Goal: Task Accomplishment & Management: Complete application form

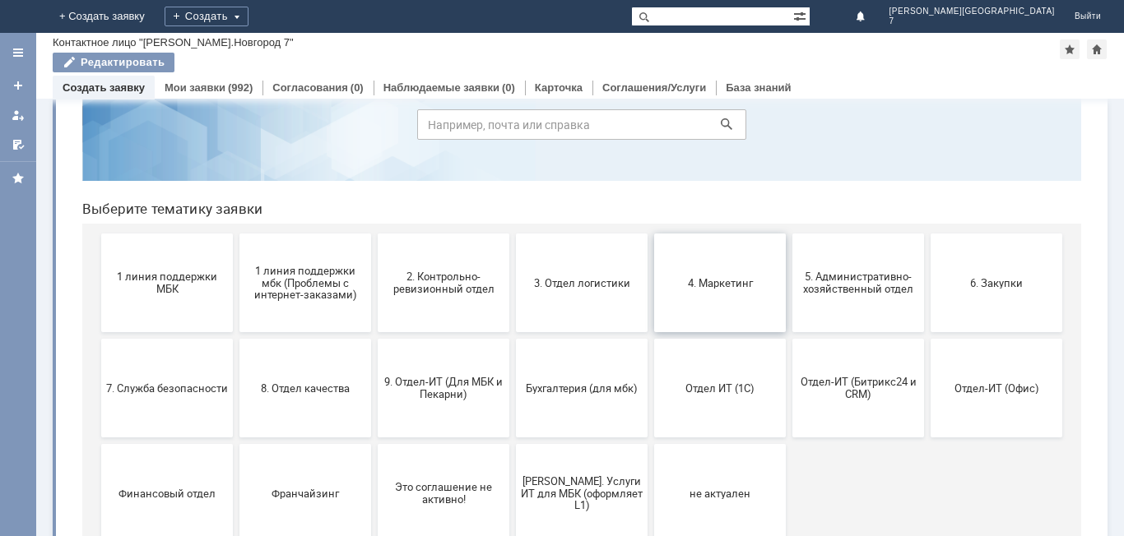
scroll to position [134, 0]
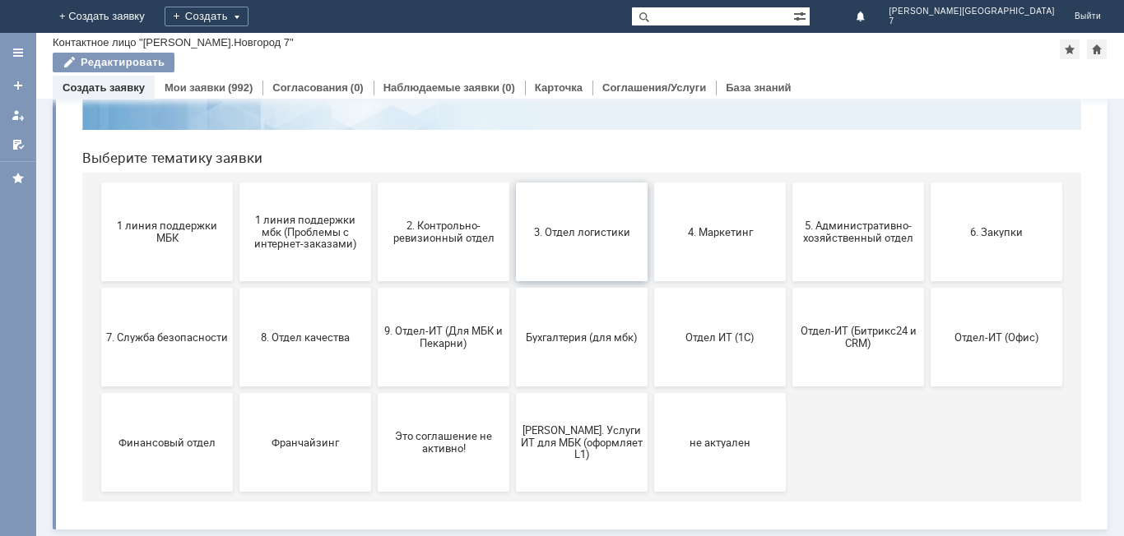
drag, startPoint x: 602, startPoint y: 253, endPoint x: 685, endPoint y: 239, distance: 83.5
click at [602, 253] on button "3. Отдел логистики" at bounding box center [582, 232] width 132 height 99
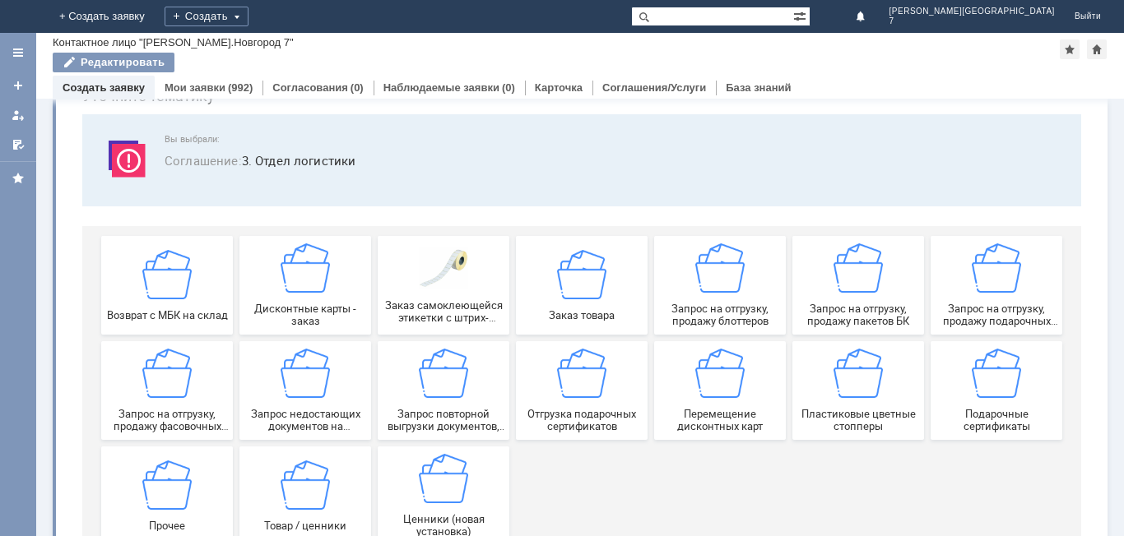
scroll to position [137, 0]
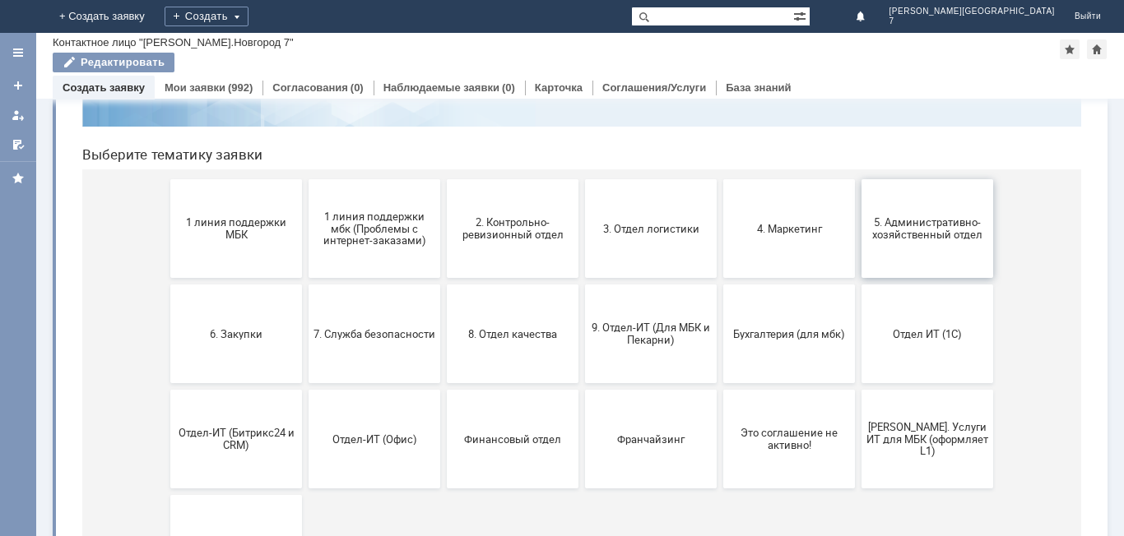
click at [894, 249] on button "5. Административно-хозяйственный отдел" at bounding box center [927, 228] width 132 height 99
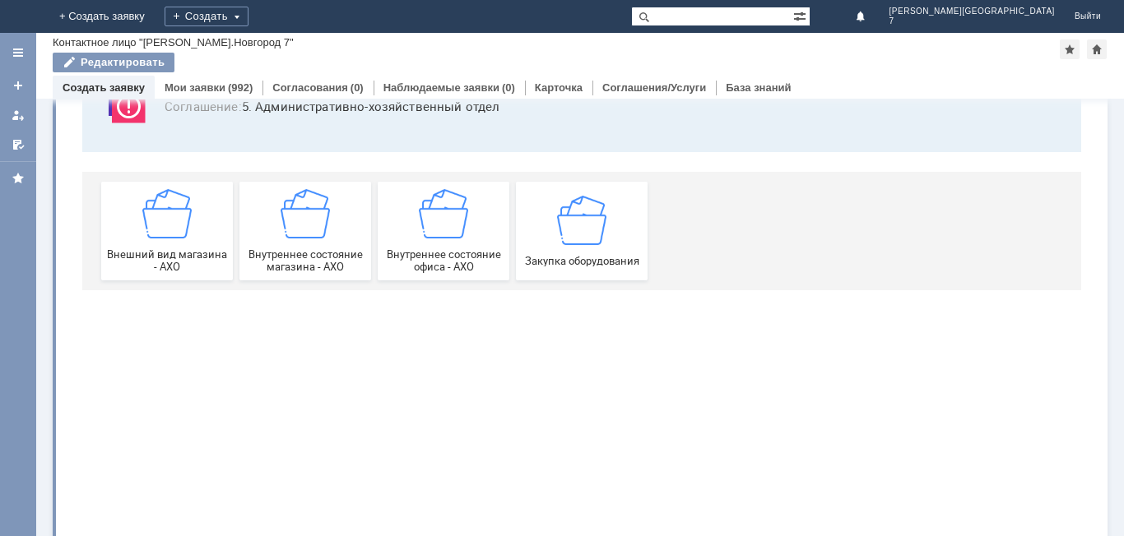
scroll to position [0, 0]
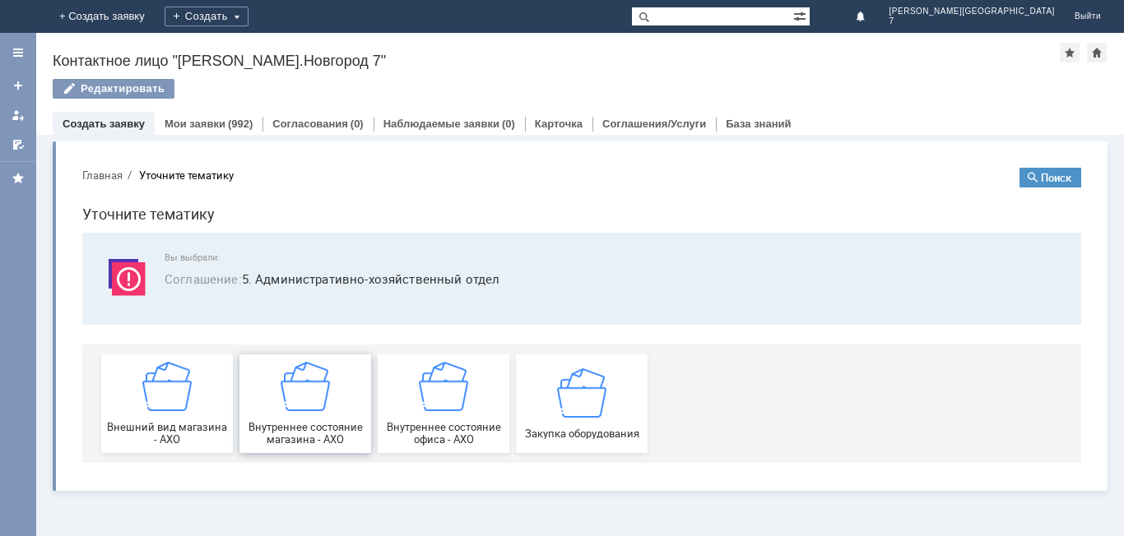
click at [290, 390] on img at bounding box center [305, 386] width 49 height 49
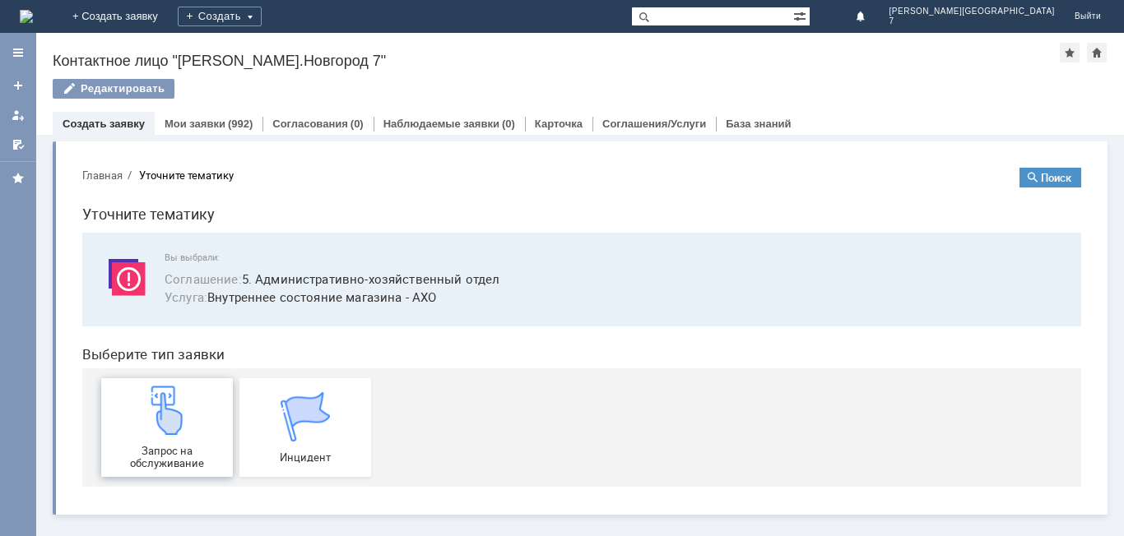
click at [190, 418] on img at bounding box center [166, 410] width 49 height 49
click at [191, 126] on link "Мои заявки" at bounding box center [195, 124] width 61 height 12
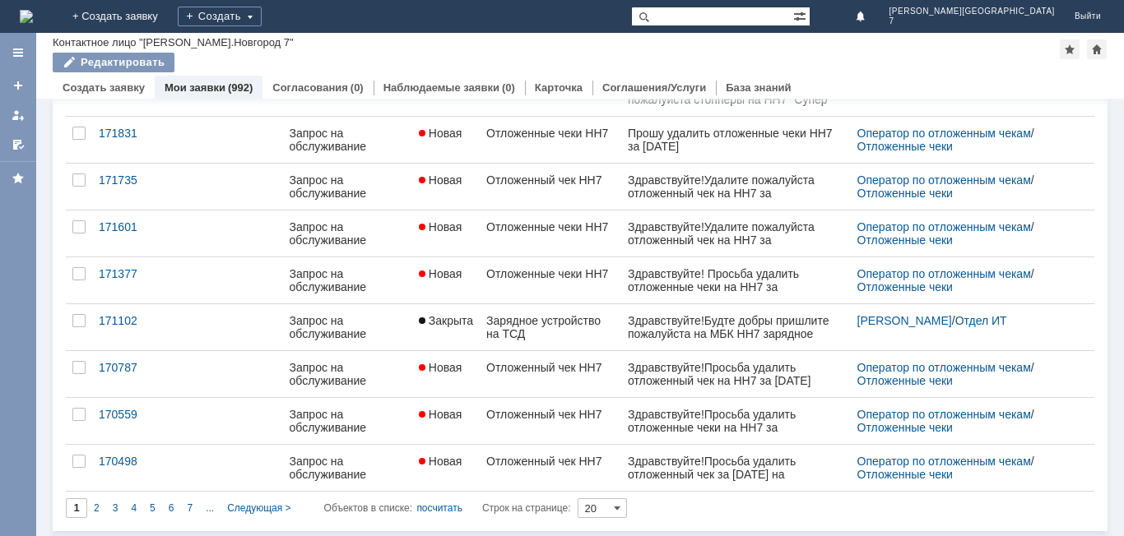
scroll to position [634, 0]
click at [239, 503] on span "Следующая >" at bounding box center [258, 507] width 63 height 12
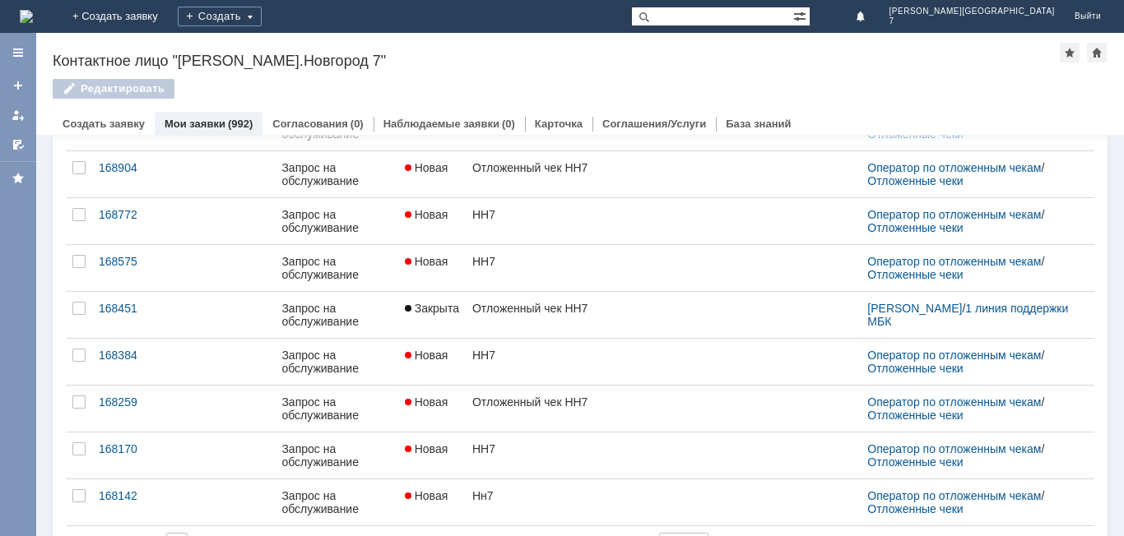
scroll to position [0, 0]
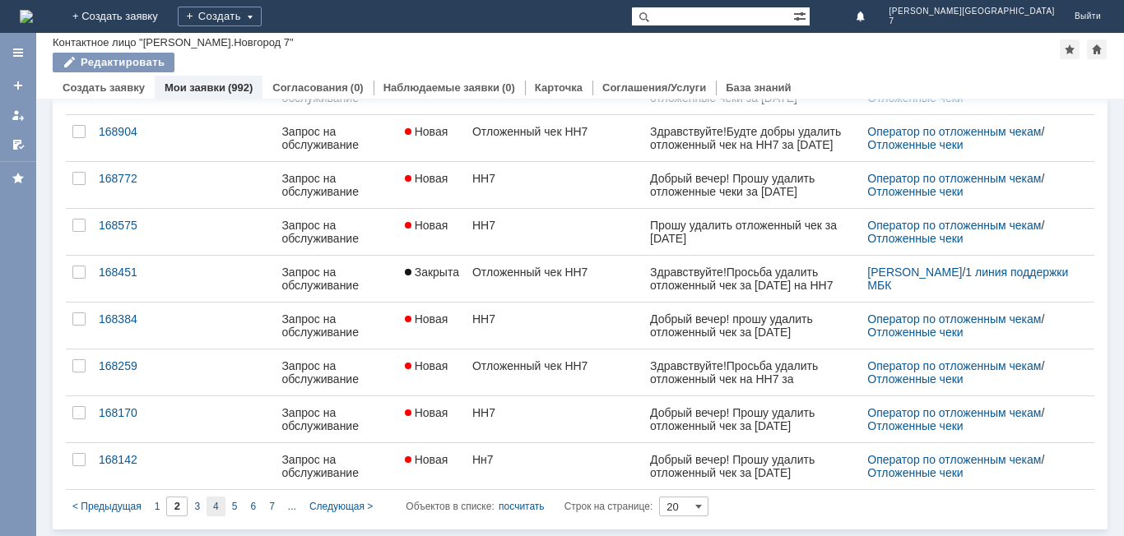
click at [211, 508] on div "4" at bounding box center [216, 507] width 19 height 20
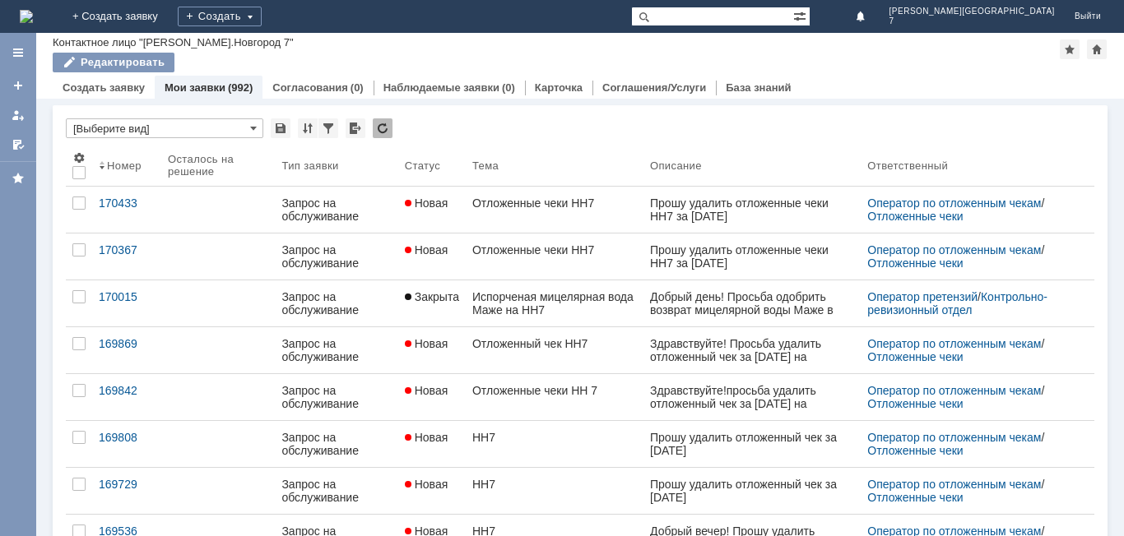
type input "4"
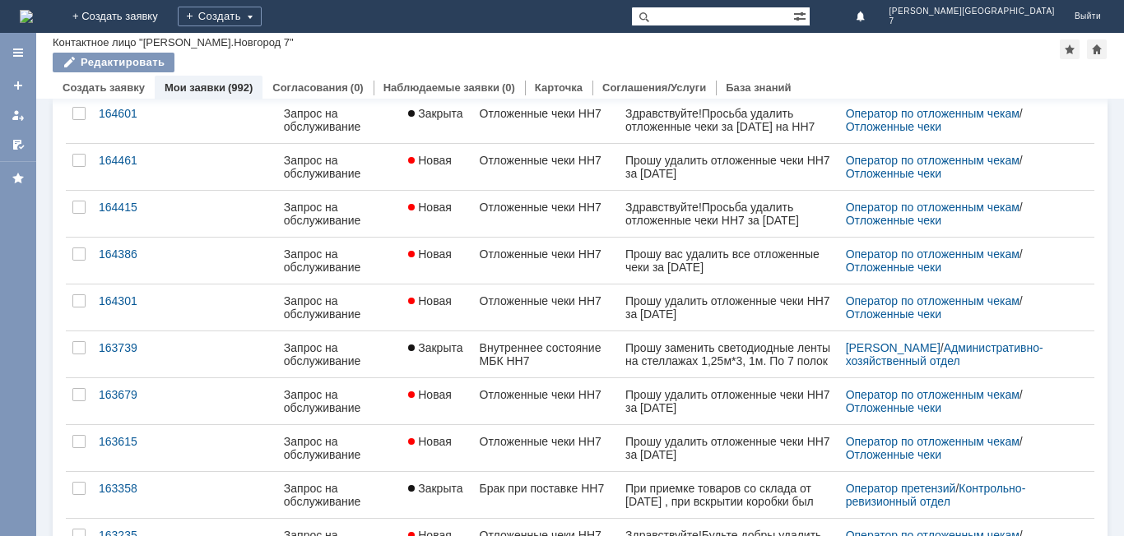
click at [551, 355] on div "Внутреннее состояние МБК НН7" at bounding box center [546, 354] width 132 height 26
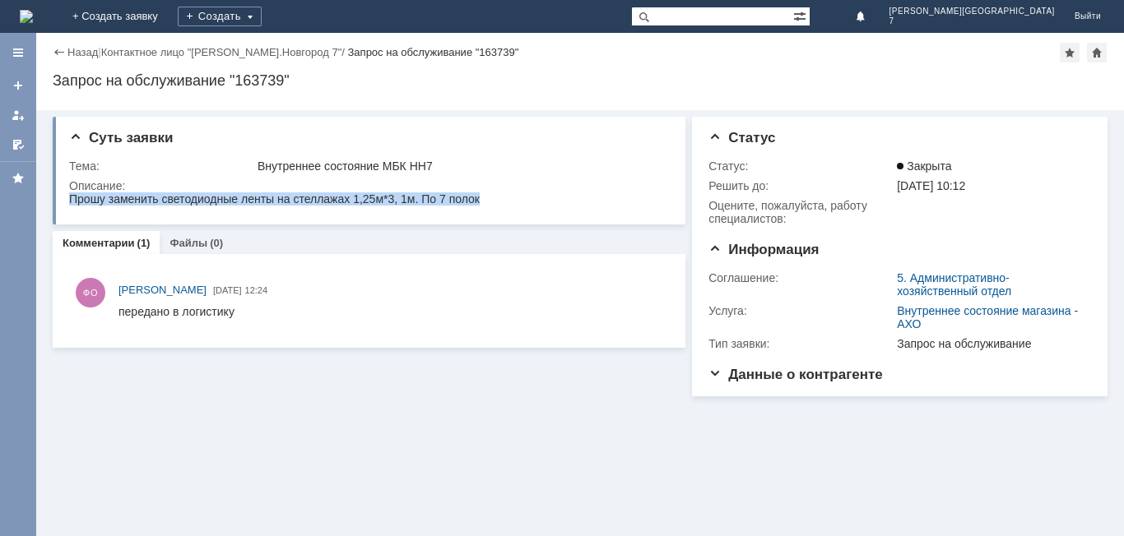
drag, startPoint x: 69, startPoint y: 197, endPoint x: 494, endPoint y: 201, distance: 424.6
click at [494, 201] on html "Прошу заменить светодиодные ленты на стеллажах 1,25м*3, 1м. По 7 полок" at bounding box center [367, 200] width 597 height 15
copy div "Прошу заменить светодиодные ленты на стеллажах 1,25м*3, 1м. По 7 полок"
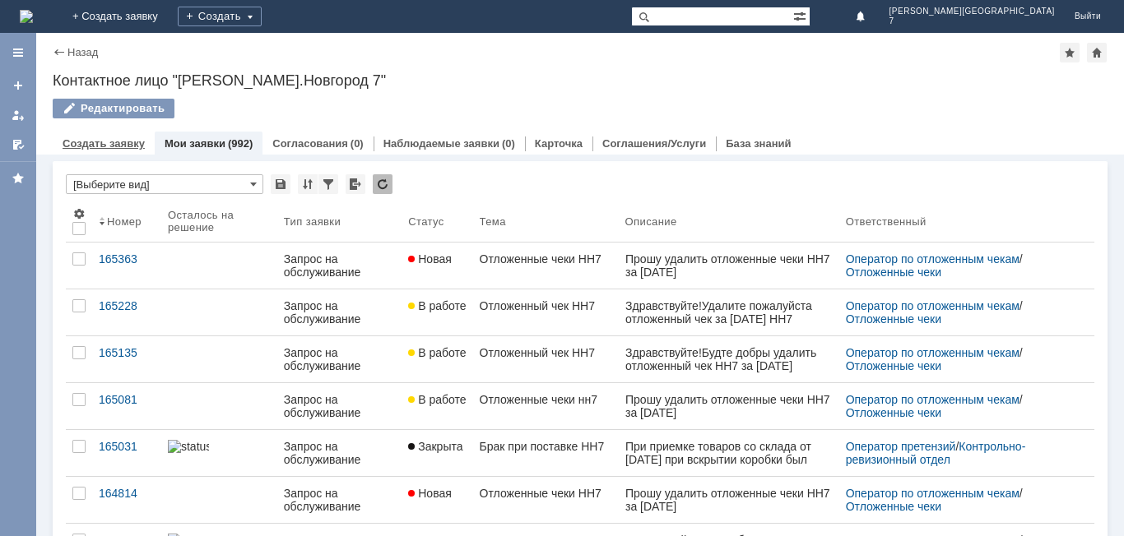
click at [86, 140] on link "Создать заявку" at bounding box center [104, 143] width 82 height 12
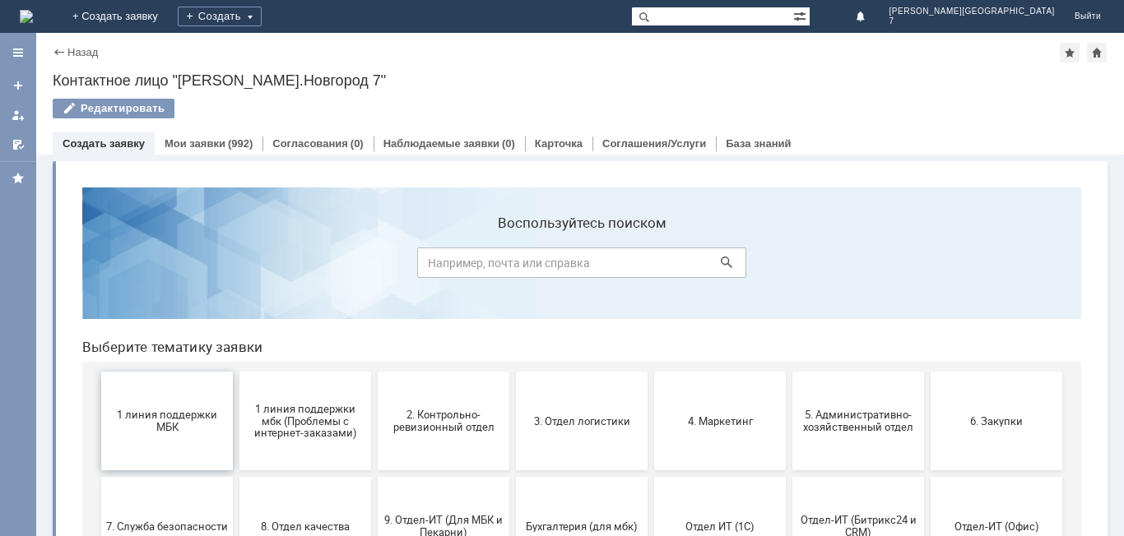
click at [190, 422] on span "1 линия поддержки МБК" at bounding box center [167, 421] width 122 height 25
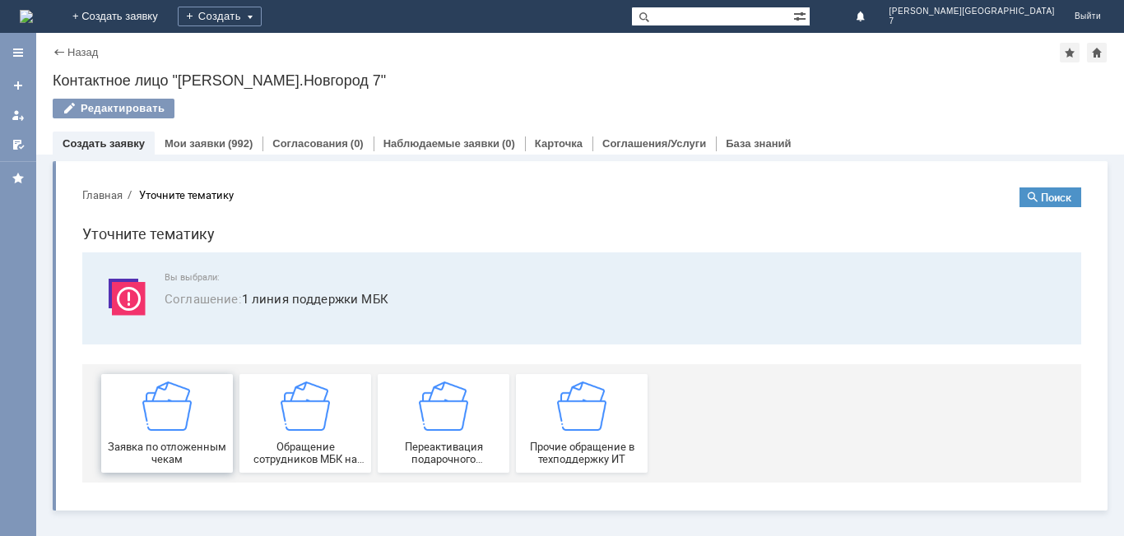
click at [195, 415] on div "Заявка по отложенным чекам" at bounding box center [167, 424] width 122 height 84
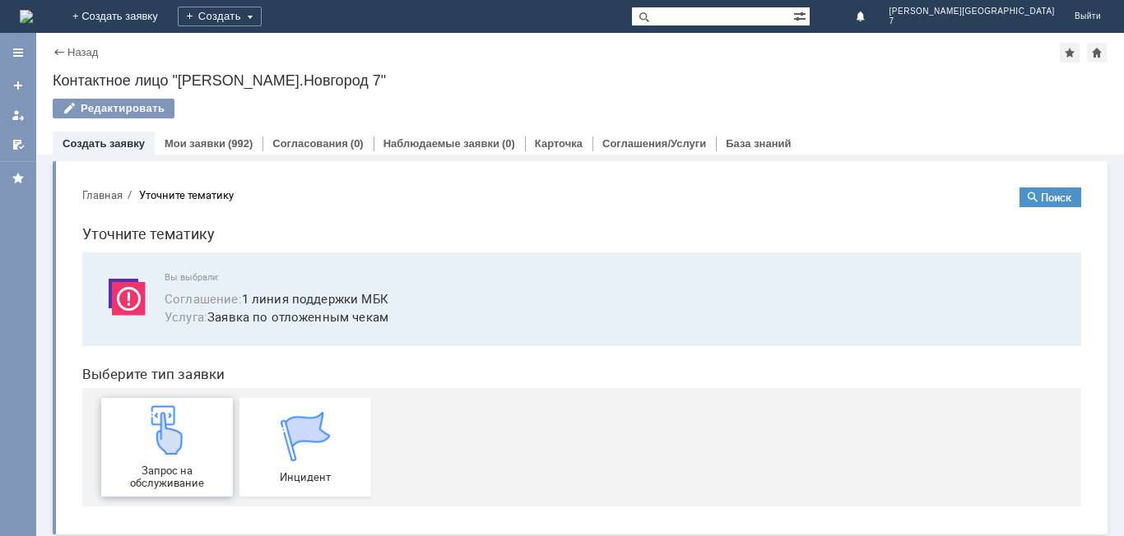
click at [186, 434] on div "Запрос на обслуживание" at bounding box center [167, 448] width 122 height 84
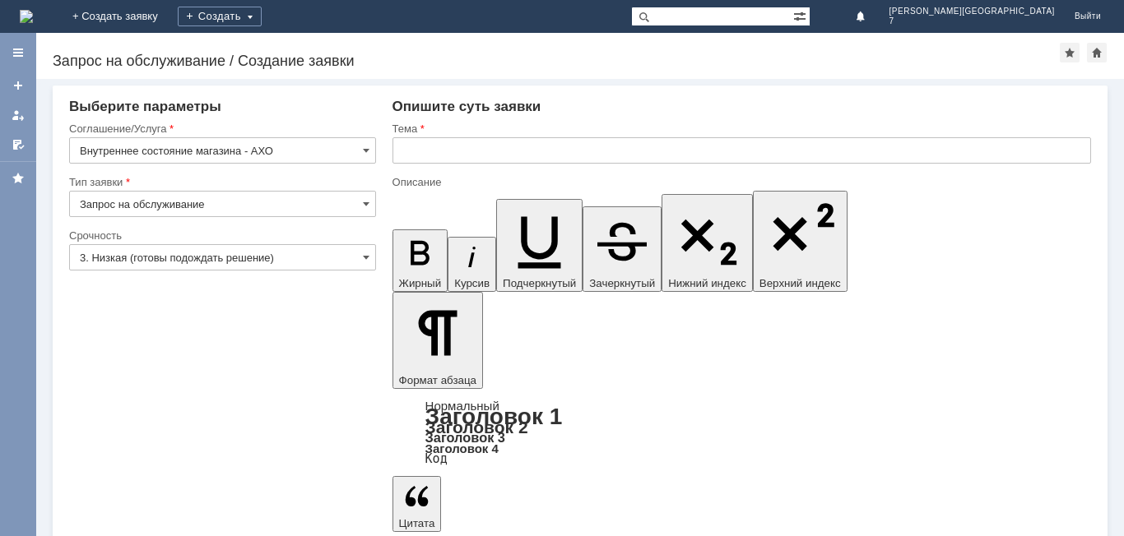
click at [464, 126] on div "Тема" at bounding box center [739, 128] width 695 height 11
click at [467, 145] on input "text" at bounding box center [741, 150] width 699 height 26
click at [355, 256] on input "3. Низкая (готовы подождать решение)" at bounding box center [222, 257] width 307 height 26
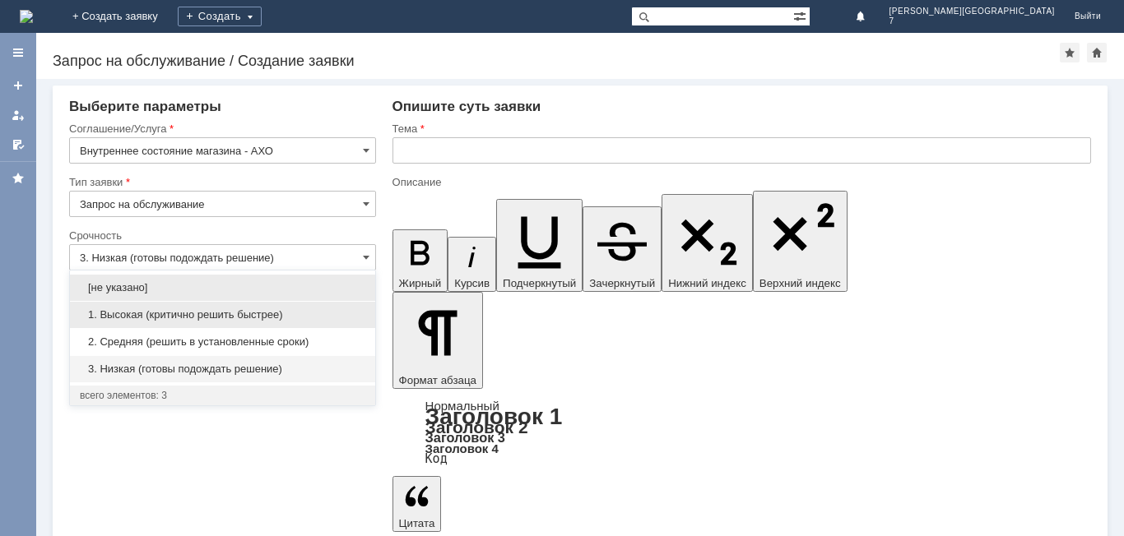
click at [290, 318] on span "1. Высокая (критично решить быстрее)" at bounding box center [223, 315] width 286 height 13
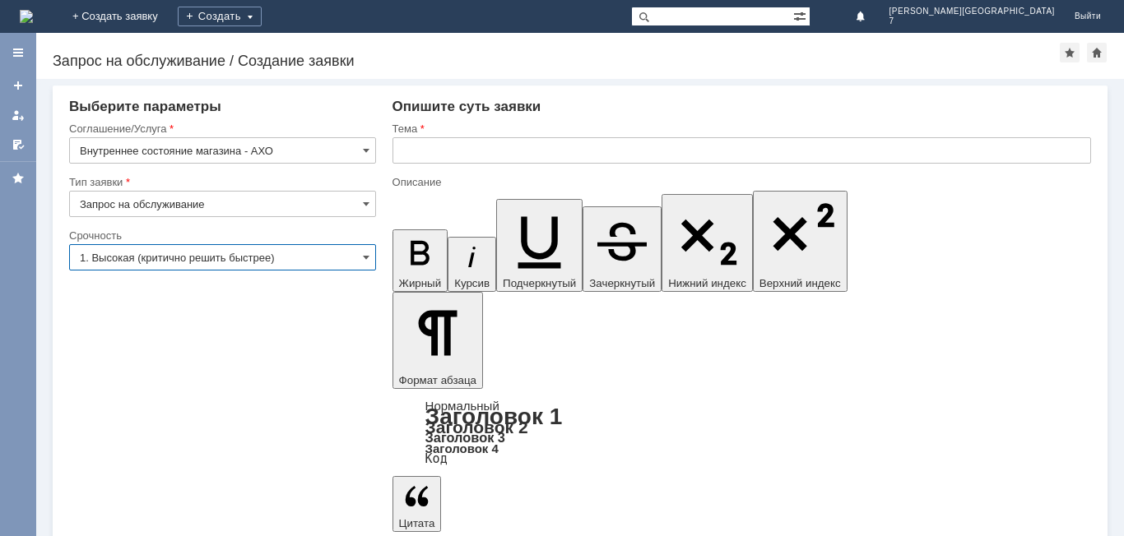
type input "1. Высокая (критично решить быстрее)"
click at [78, 150] on input "Внутреннее состояние магазина - АХО" at bounding box center [222, 150] width 307 height 26
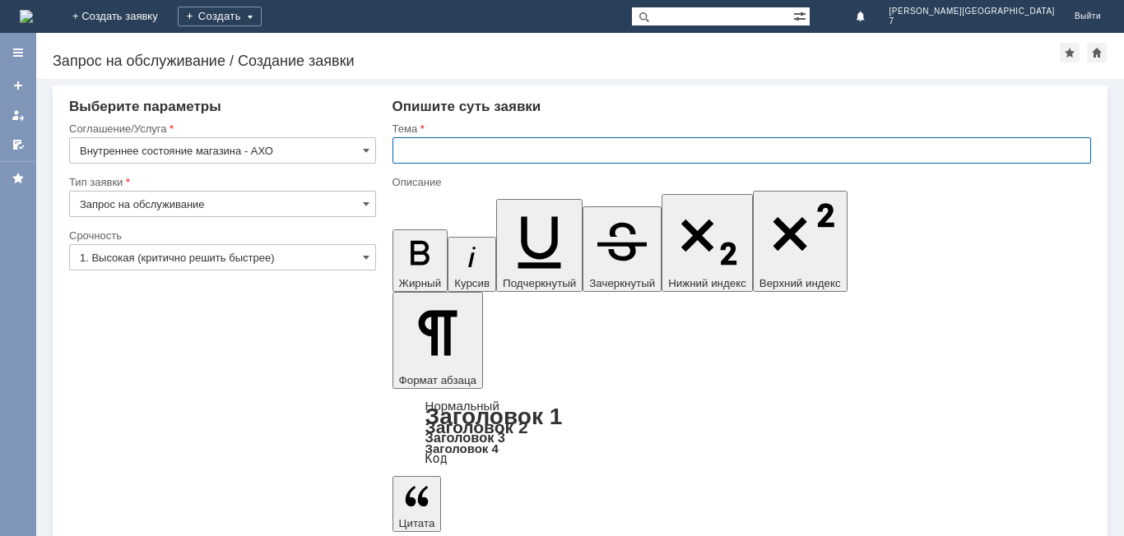
click at [487, 157] on input "text" at bounding box center [741, 150] width 699 height 26
type input "Внутреннее состояние магазина - АХО"
paste input "Внутреннее состояние магазина - АХО"
type input "МБК НН7 Внутреннее состояние"
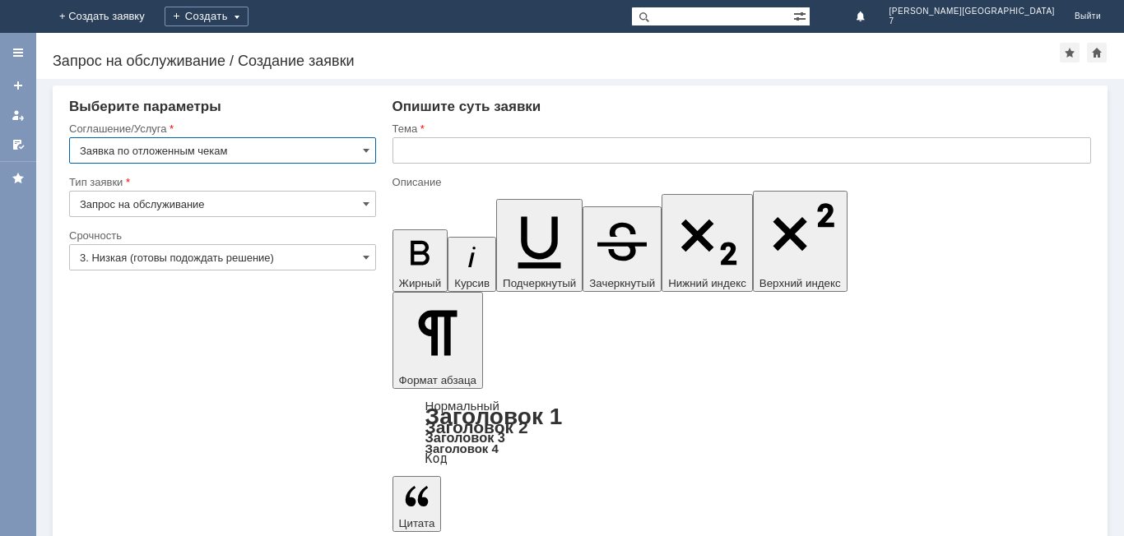
click at [433, 146] on input "text" at bounding box center [741, 150] width 699 height 26
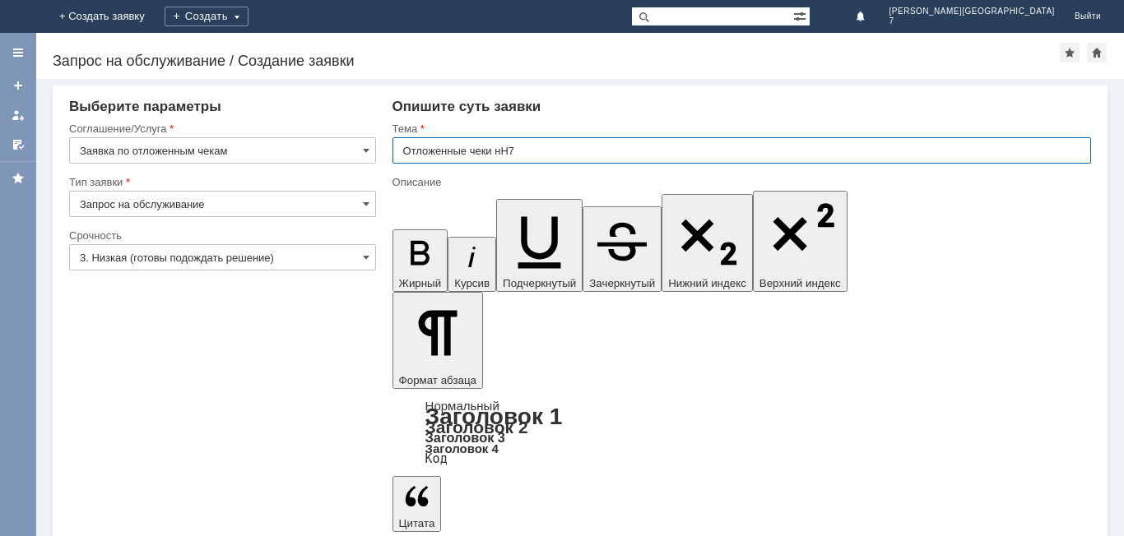
click at [501, 147] on input "Отложенные чеки нН7" at bounding box center [741, 150] width 699 height 26
type input "Отложенные чеки НН7"
